Goal: Information Seeking & Learning: Learn about a topic

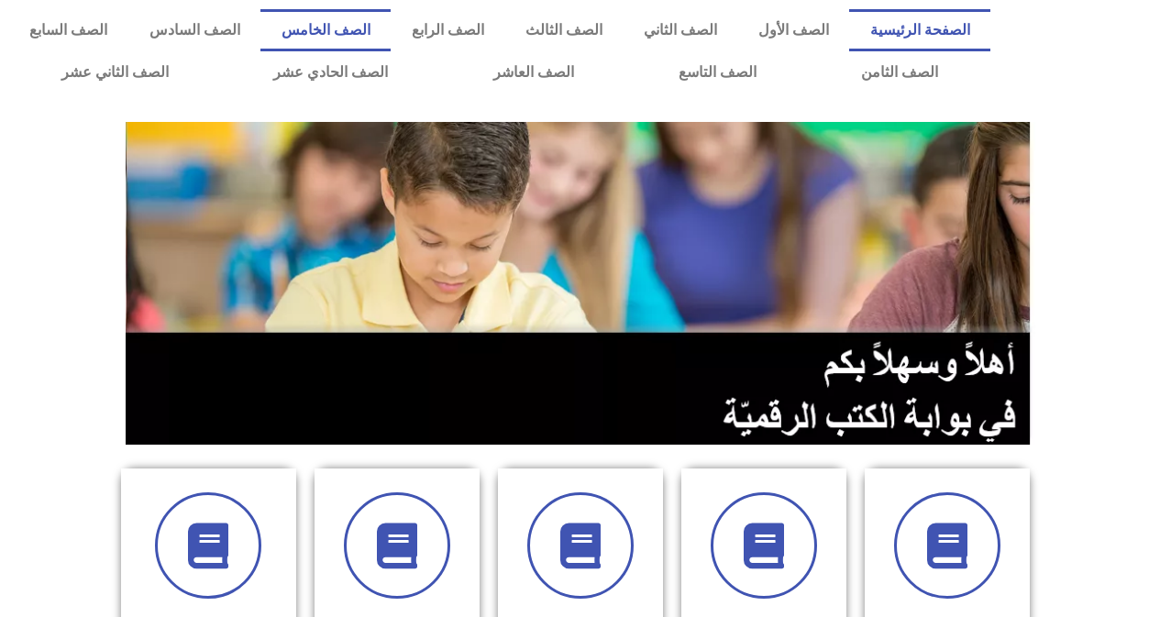
click at [391, 42] on link "الصف الخامس" at bounding box center [325, 30] width 130 height 42
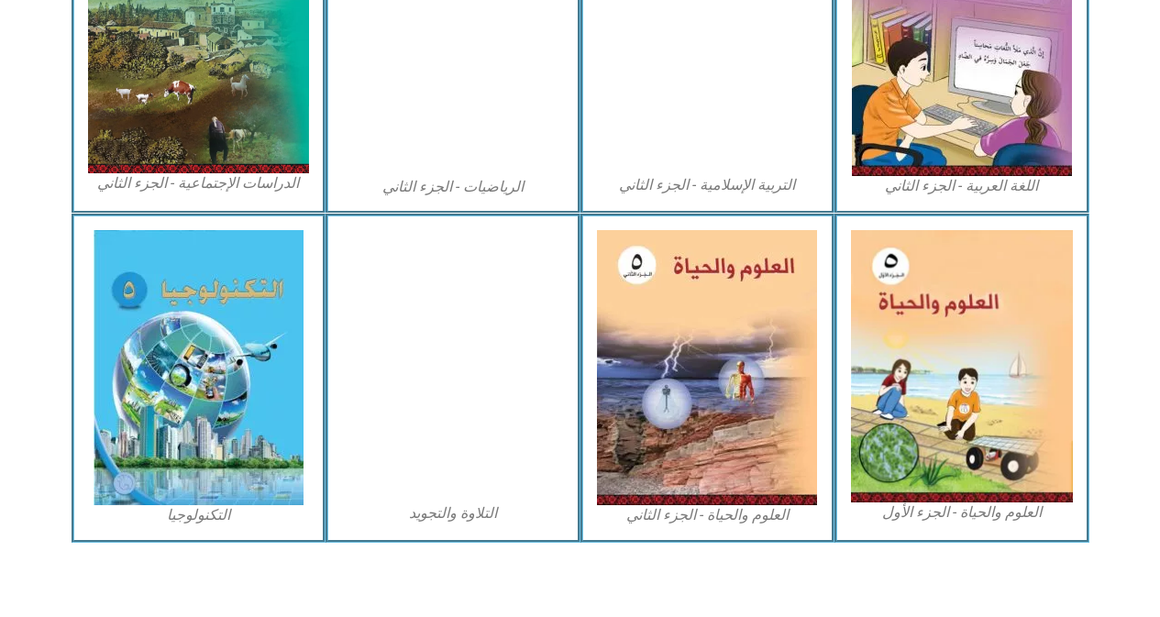
scroll to position [1025, 0]
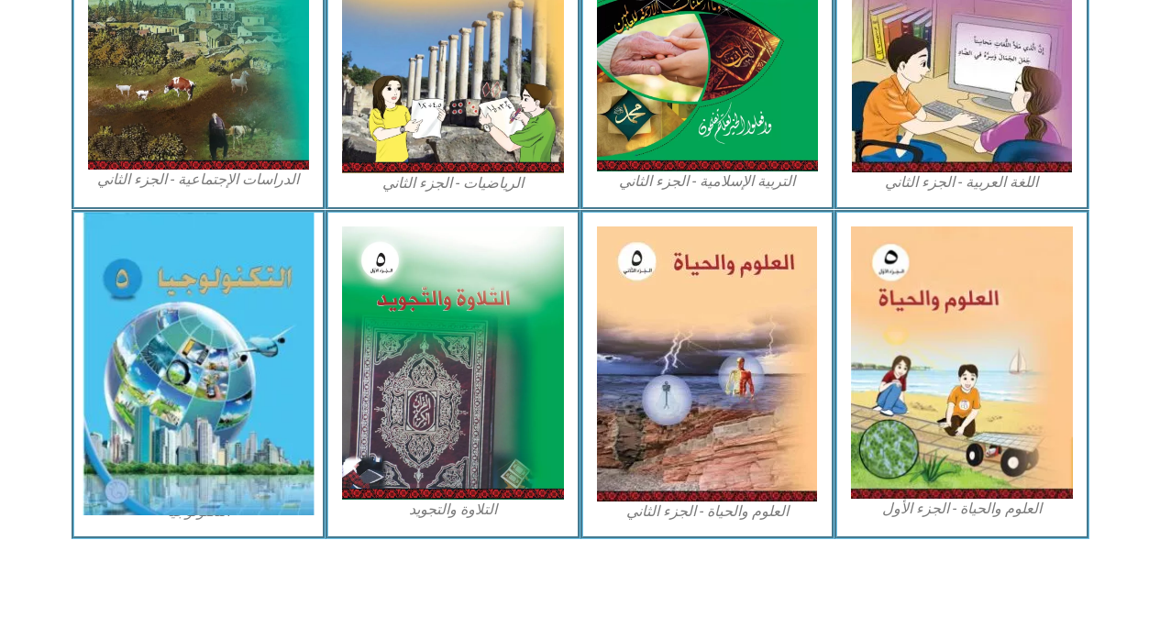
click at [139, 394] on img at bounding box center [198, 364] width 231 height 303
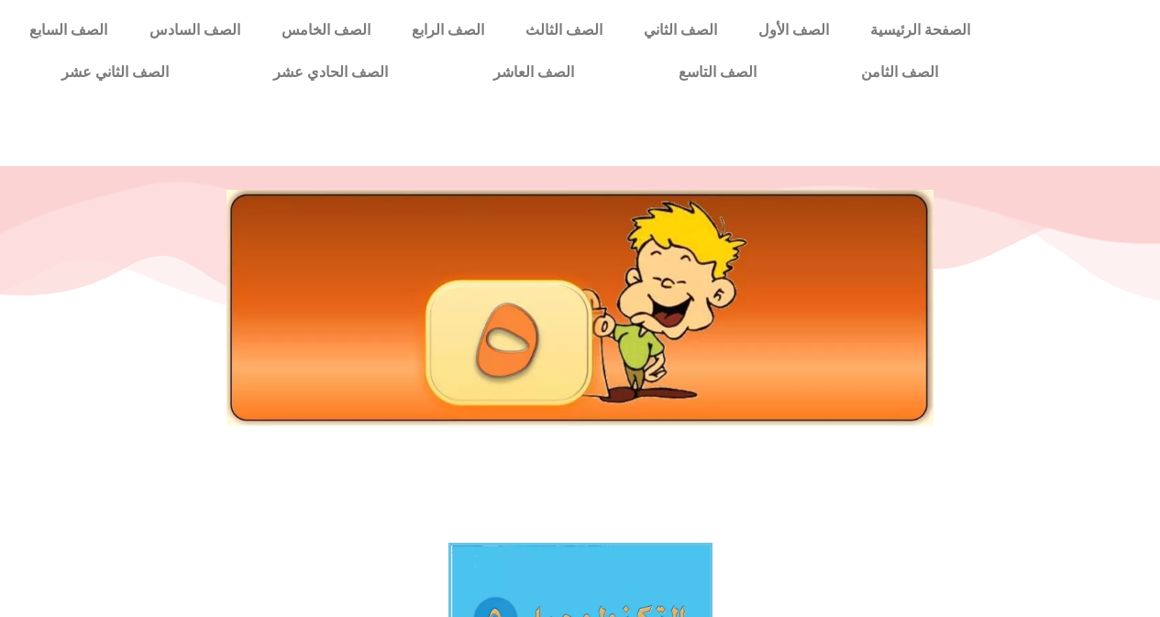
scroll to position [367, 0]
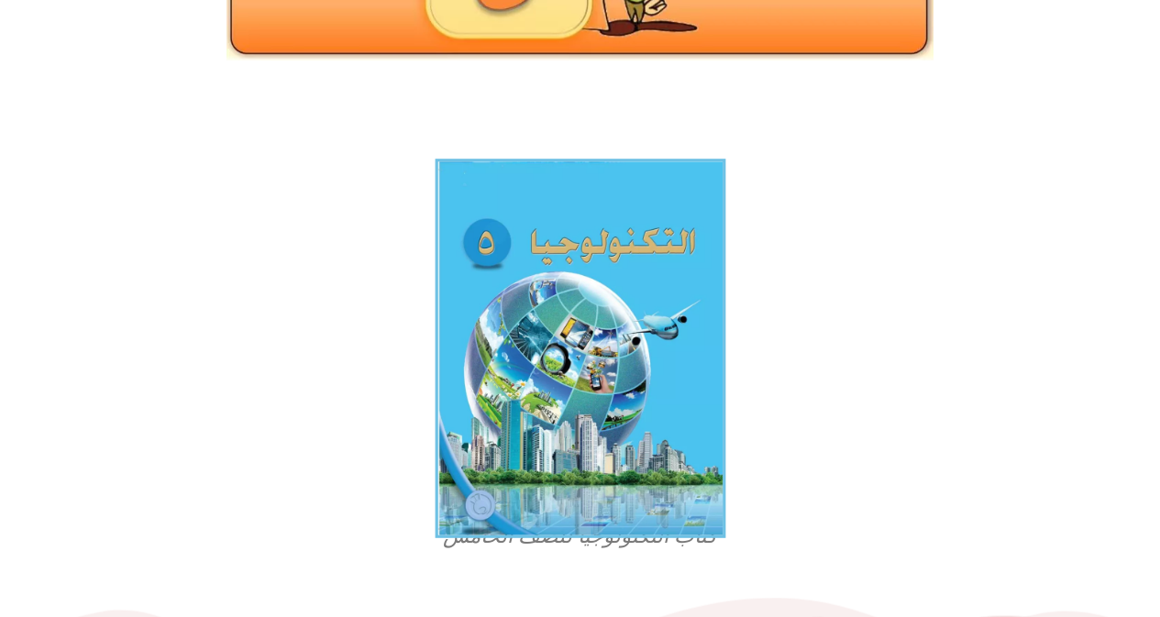
click at [587, 332] on img at bounding box center [580, 349] width 291 height 380
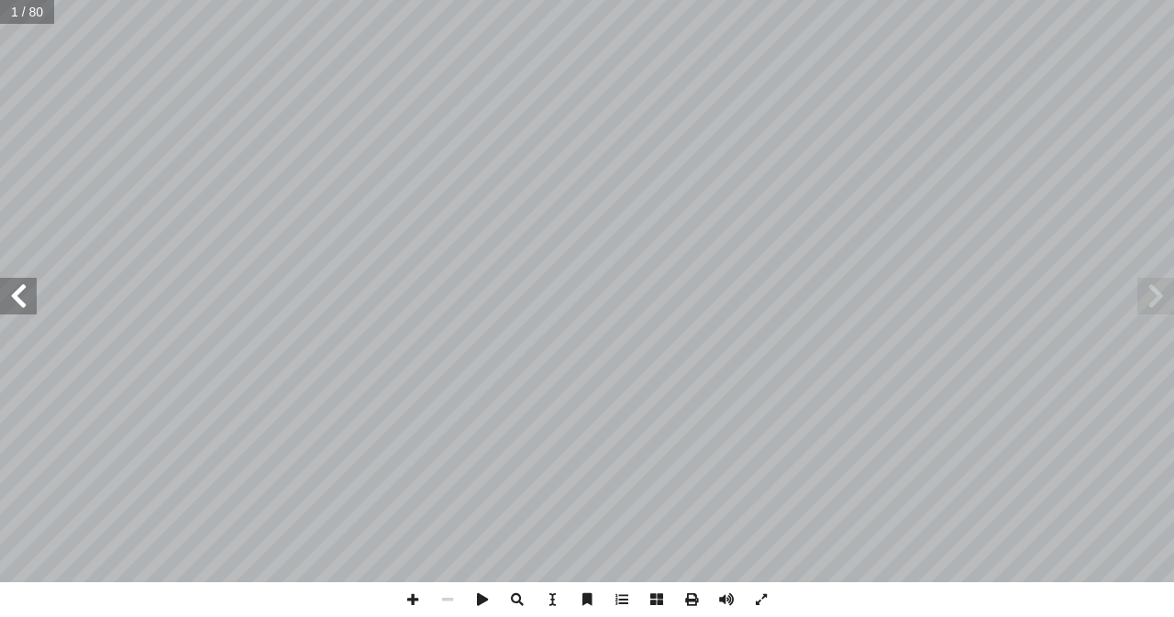
click at [28, 302] on span at bounding box center [18, 296] width 37 height 37
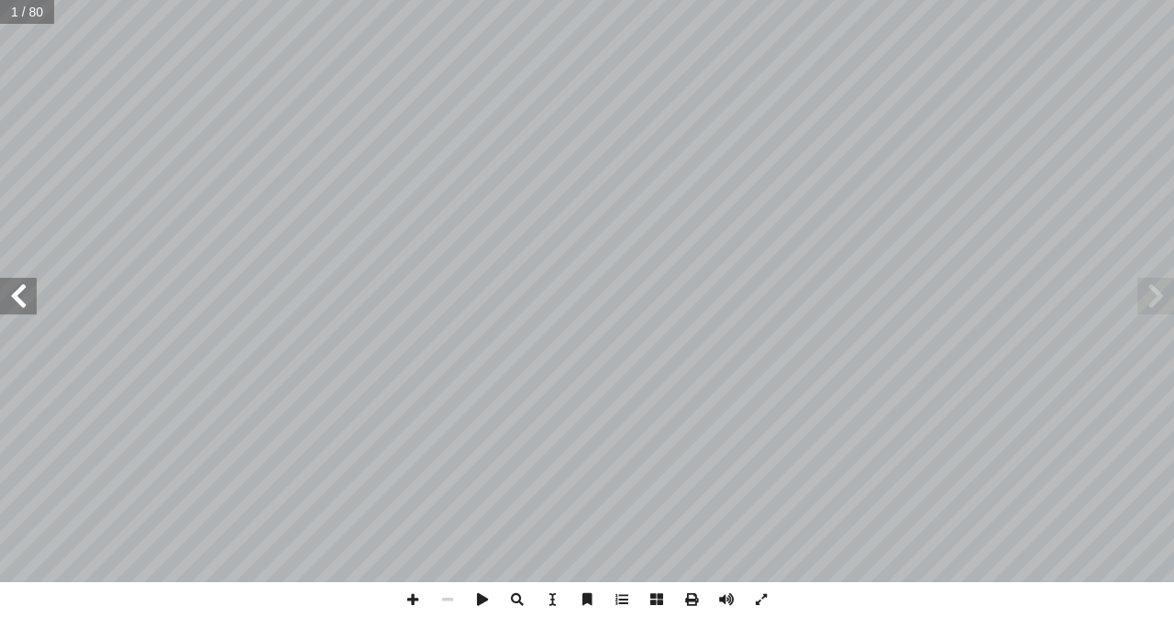
click at [28, 302] on span at bounding box center [18, 296] width 37 height 37
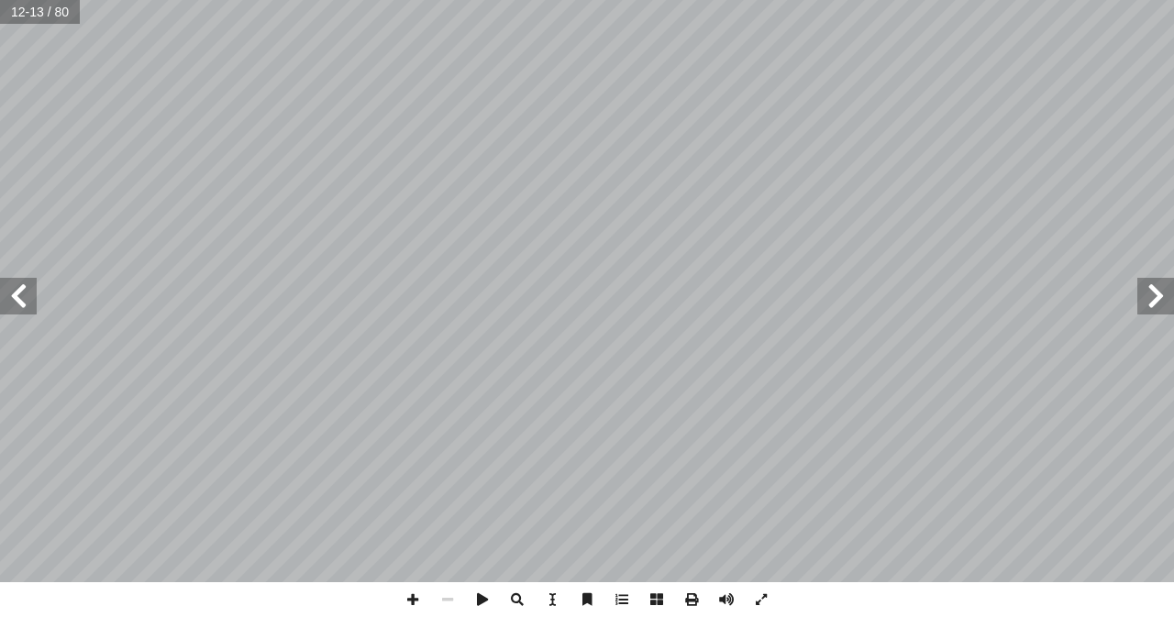
click at [28, 302] on span at bounding box center [18, 296] width 37 height 37
click at [27, 302] on span at bounding box center [18, 296] width 37 height 37
click at [273, 121] on html "الصفحة الرئيسية الصف الأول الصف الثاني الصف الثالث الصف الرابع الصف الخامس الصف…" at bounding box center [587, 60] width 1174 height 121
click at [21, 312] on span at bounding box center [18, 296] width 37 height 37
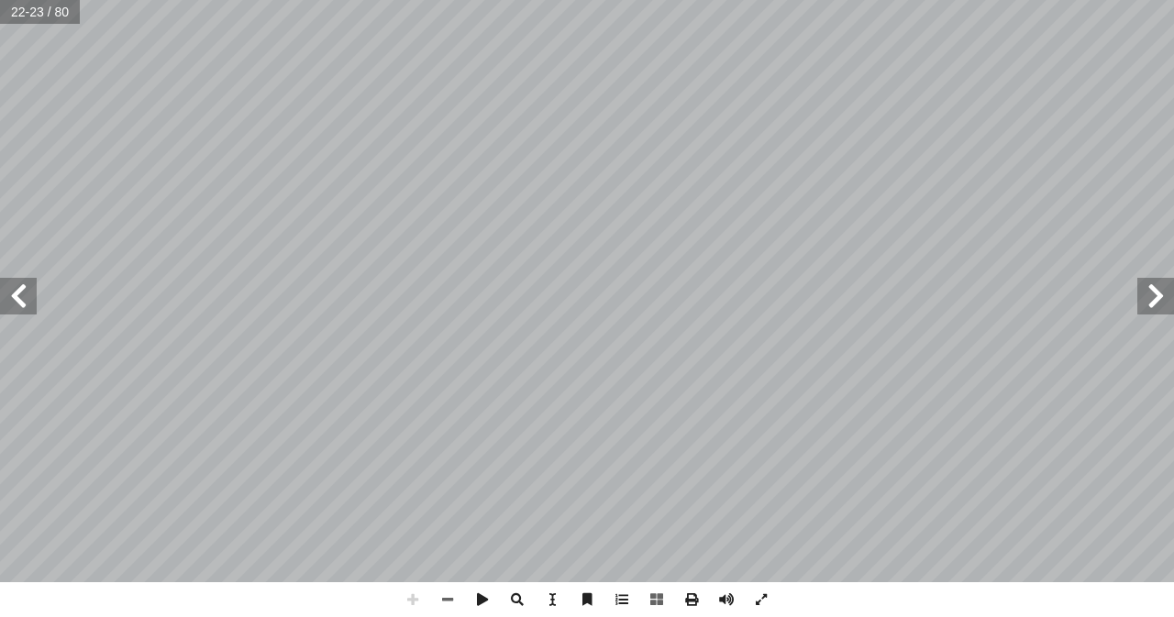
click at [13, 304] on span at bounding box center [18, 296] width 37 height 37
click at [1163, 303] on span at bounding box center [1155, 296] width 37 height 37
click at [17, 304] on span at bounding box center [18, 296] width 37 height 37
click at [444, 610] on span at bounding box center [447, 599] width 35 height 35
click at [442, 601] on span at bounding box center [447, 599] width 35 height 35
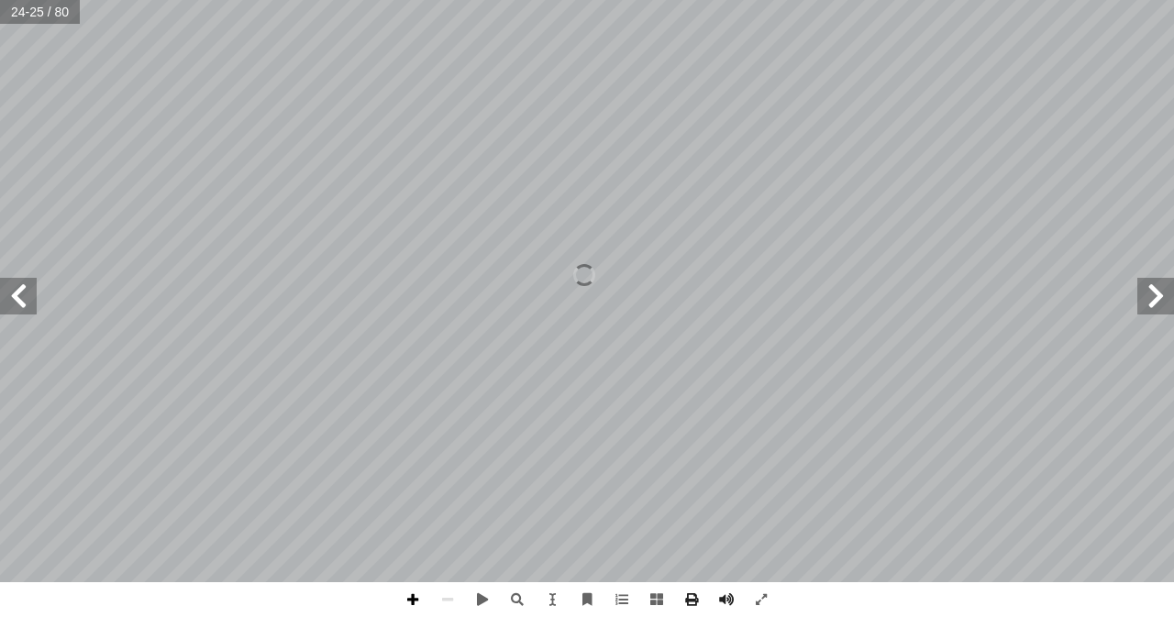
click at [409, 596] on span at bounding box center [412, 599] width 35 height 35
click at [1155, 300] on span at bounding box center [1155, 296] width 37 height 37
